Goal: Find contact information: Find contact information

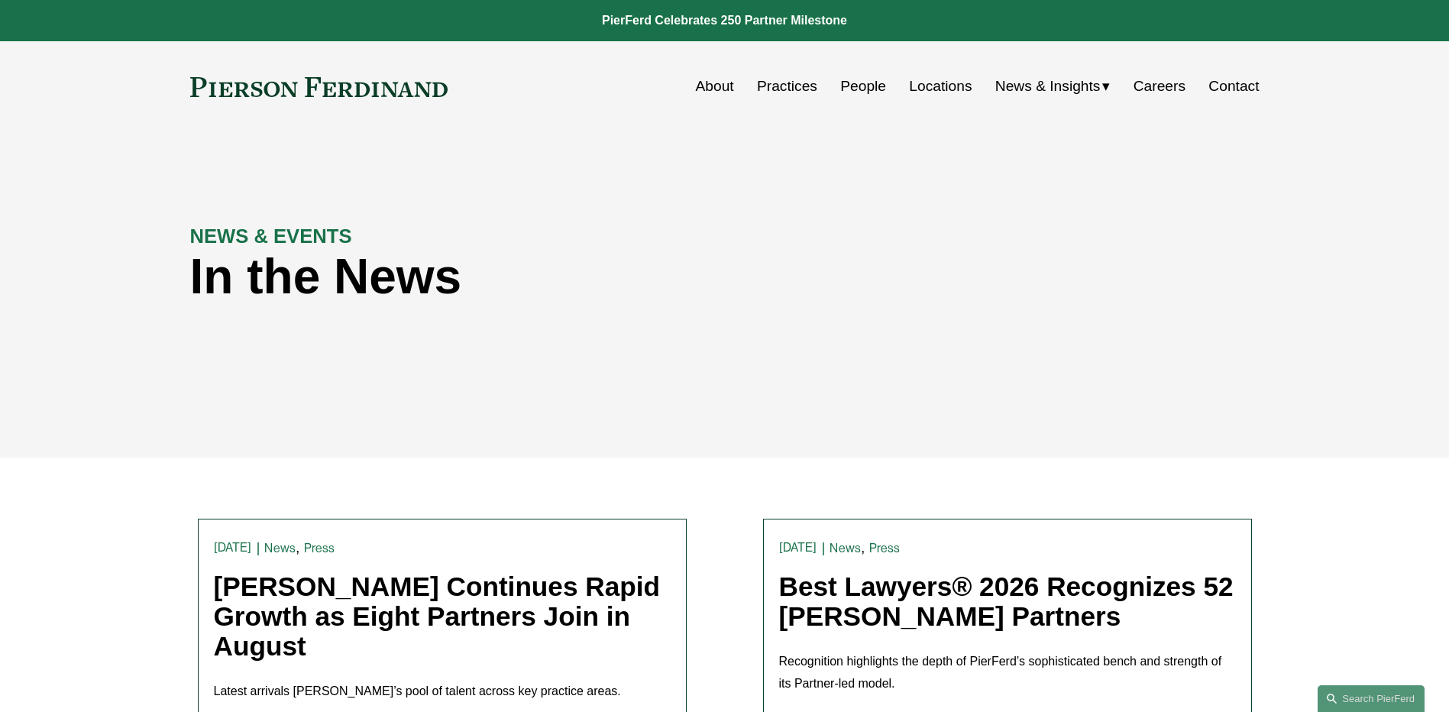
click at [857, 82] on link "People" at bounding box center [863, 86] width 46 height 29
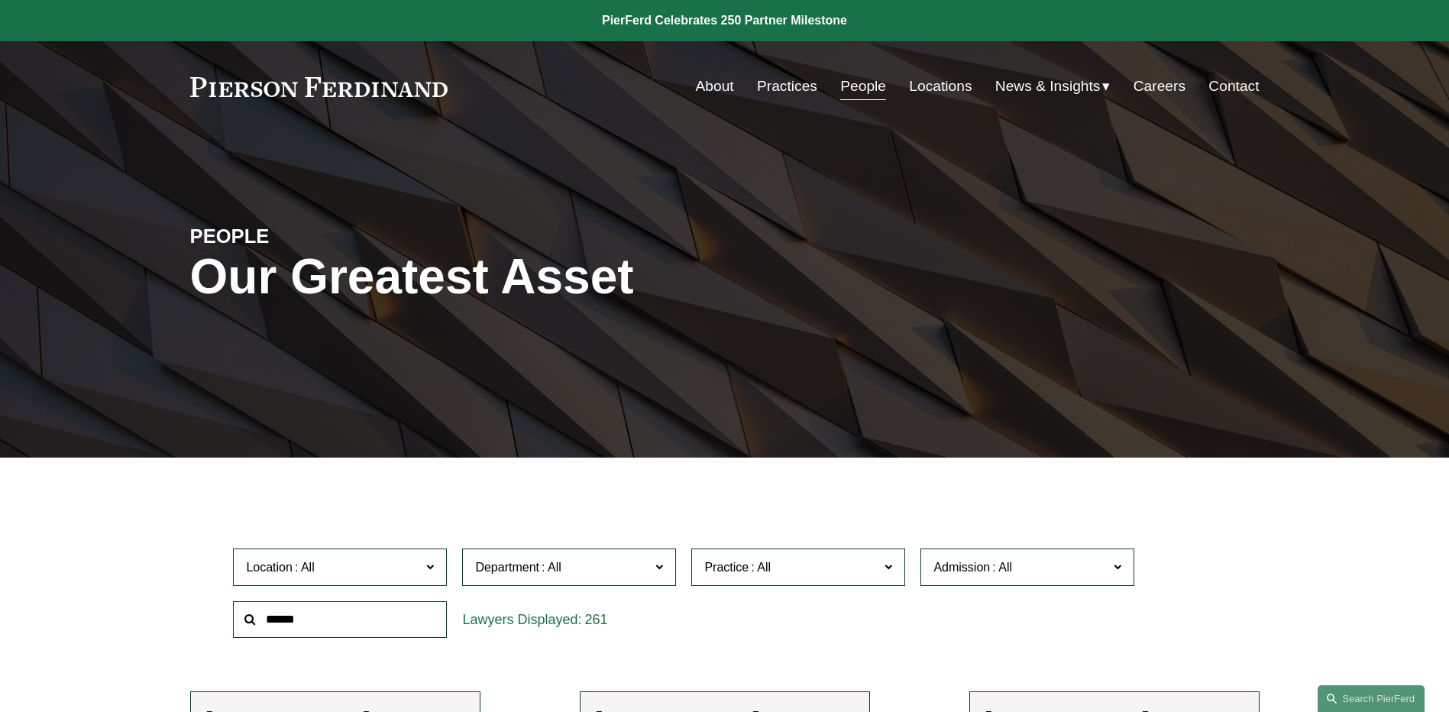
click at [0, 0] on span "News" at bounding box center [0, 0] width 0 height 0
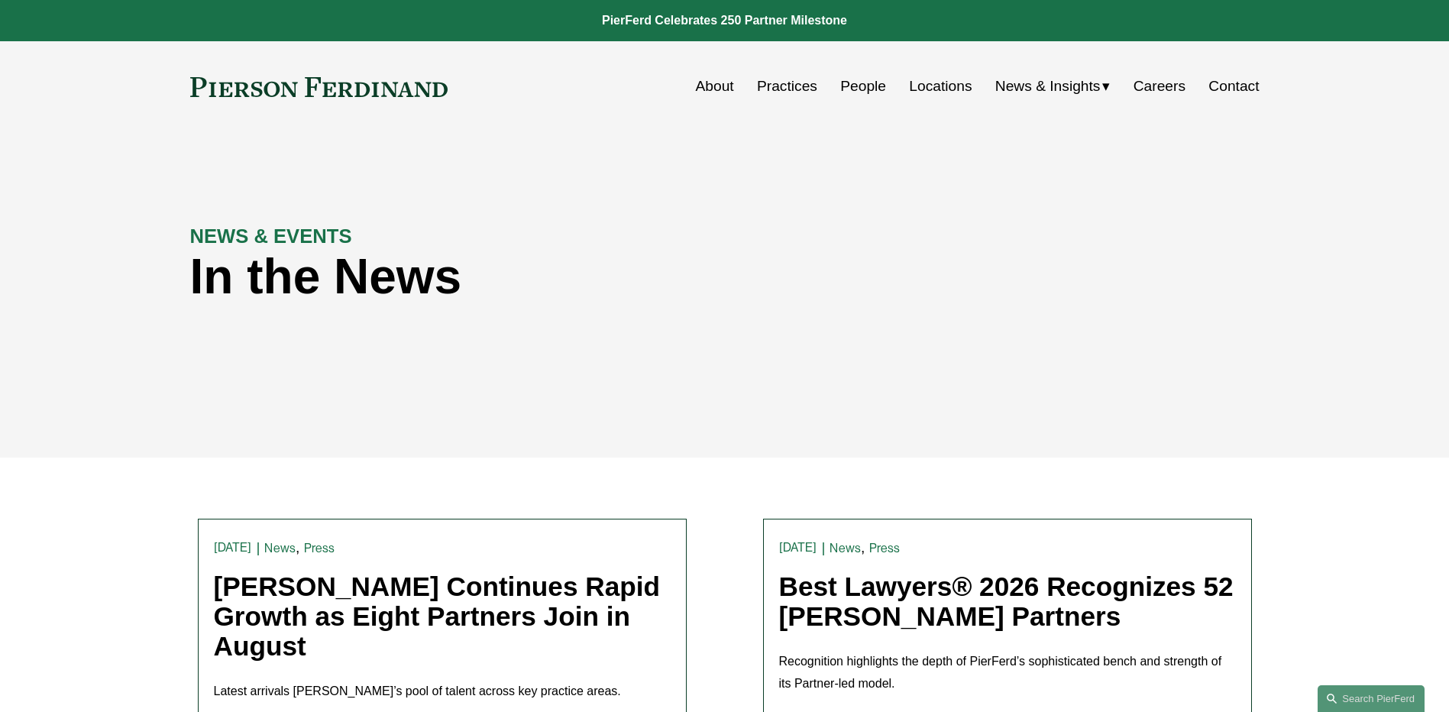
click at [0, 0] on span "Insights" at bounding box center [0, 0] width 0 height 0
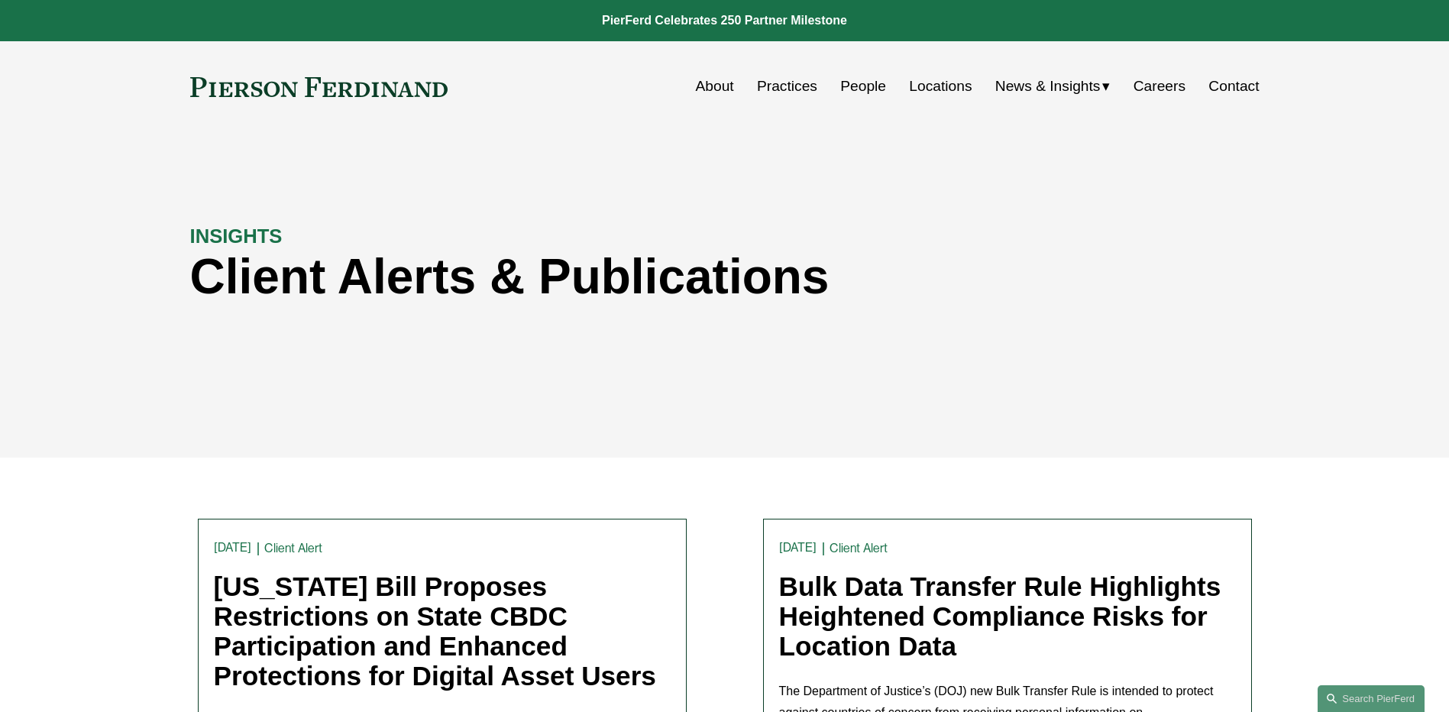
click at [1253, 86] on link "Contact" at bounding box center [1234, 86] width 50 height 29
